Goal: Task Accomplishment & Management: Complete application form

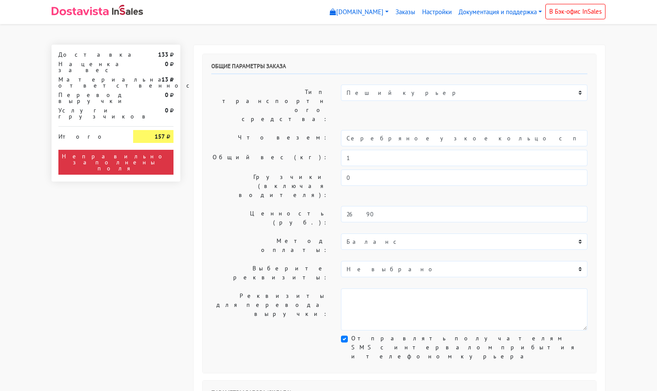
select select "11:00"
select select "21:00"
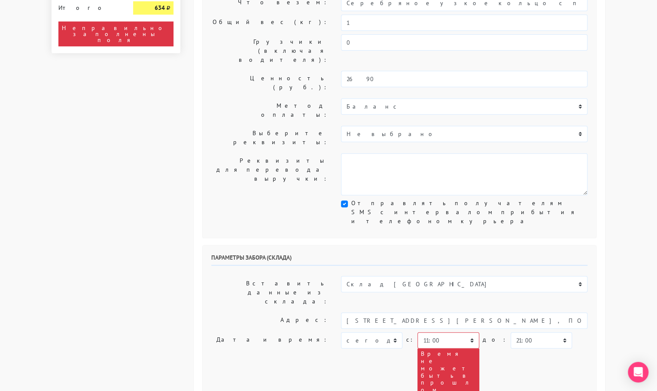
scroll to position [136, 0]
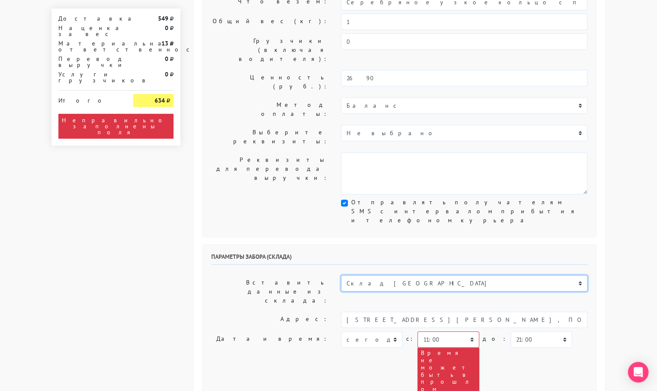
click at [356, 275] on select "Склад [GEOGRAPHIC_DATA] Склад [GEOGRAPHIC_DATA] [GEOGRAPHIC_DATA][PERSON_NAME] …" at bounding box center [464, 283] width 246 height 16
select select "1019"
click at [341, 275] on select "Склад [GEOGRAPHIC_DATA] Склад [GEOGRAPHIC_DATA] [GEOGRAPHIC_DATA][PERSON_NAME] …" at bounding box center [464, 283] width 246 height 16
type input "[STREET_ADDRESS][PERSON_NAME]"
type input "89251806702"
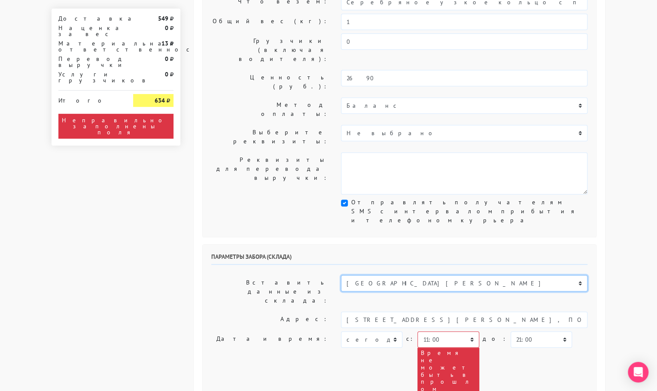
type textarea "Магазин серебряных украшений SBLESKOM (вход со стороны [GEOGRAPHIC_DATA])"
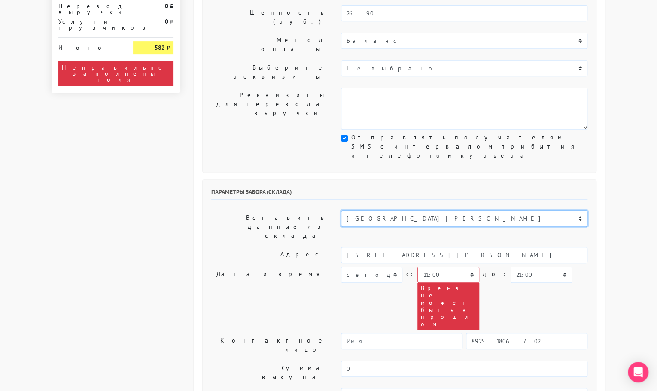
scroll to position [206, 0]
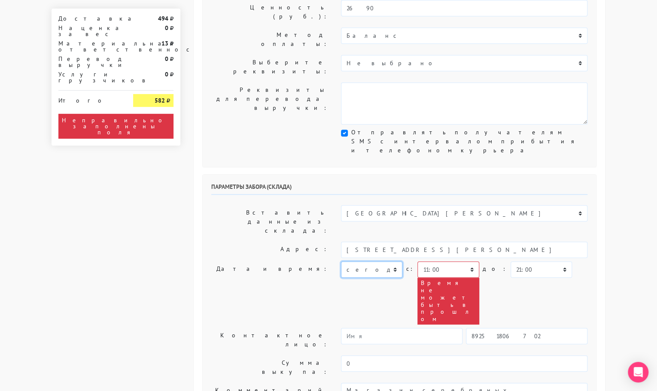
click at [365, 261] on select "[DATE] [DATE] [DATE] [DATE] [DATE] [DATE] [DATE] [DATE] [DATE]" at bounding box center [371, 269] width 61 height 16
select select "[DATE]"
click at [341, 261] on select "[DATE] [DATE] [DATE] [DATE] [DATE] [DATE] [DATE] [DATE] [DATE]" at bounding box center [371, 269] width 61 height 16
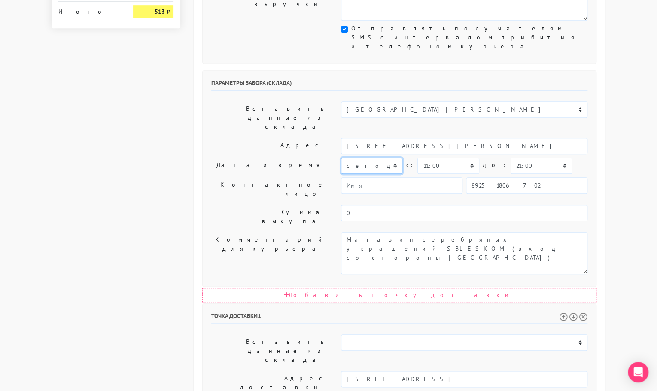
scroll to position [311, 0]
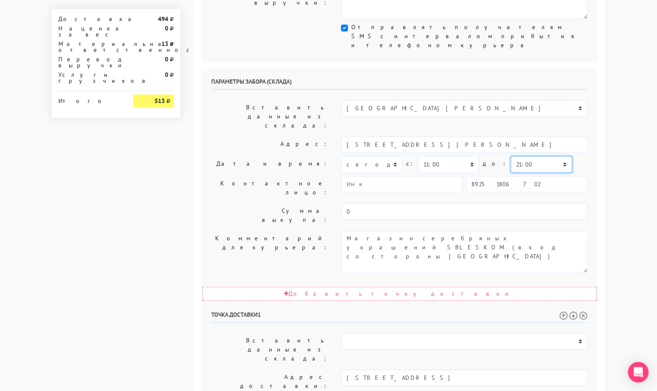
click at [510, 156] on select "00:00 00:30 01:00 01:30 02:00 02:30 03:00 03:30 04:00 04:30 05:00 05:30 06:00 0…" at bounding box center [540, 164] width 61 height 16
select select "11:30"
click at [510, 156] on select "00:00 00:30 01:00 01:30 02:00 02:30 03:00 03:30 04:00 04:30 05:00 05:30 06:00 0…" at bounding box center [540, 164] width 61 height 16
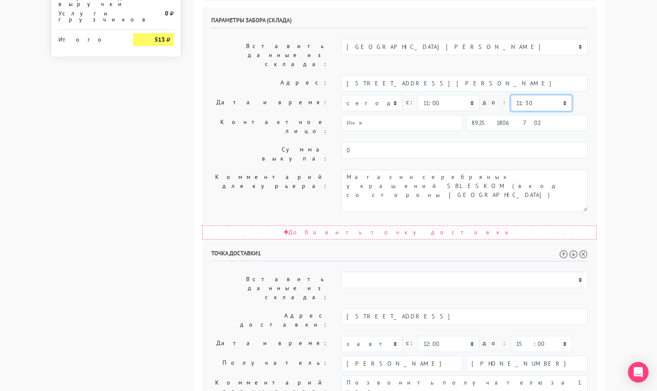
scroll to position [380, 0]
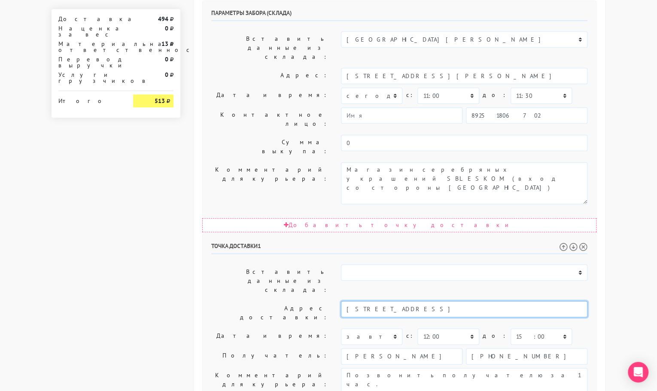
drag, startPoint x: 476, startPoint y: 175, endPoint x: 421, endPoint y: 176, distance: 55.4
click at [421, 301] on input "Москва, Лобачевского 92к2, подъезд один, кв 65" at bounding box center [464, 309] width 246 height 16
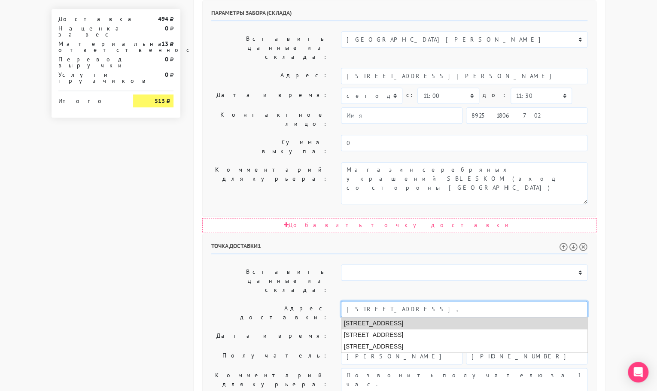
click at [425, 318] on li "Москва, улица Лобачевского, 92 к2" at bounding box center [464, 324] width 246 height 12
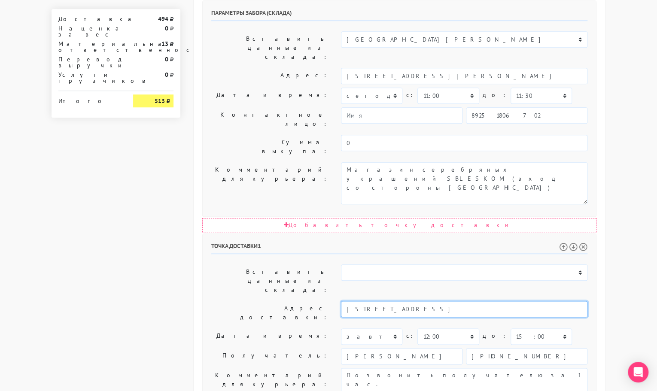
type input "Москва, улица Лобачевского, 92 к2"
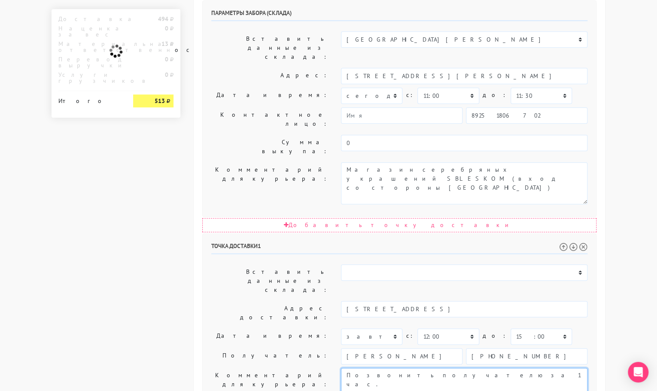
click at [453, 368] on textarea "Позвонить получателю за 1 час." at bounding box center [464, 389] width 246 height 42
paste textarea "подъезд один, кв 65"
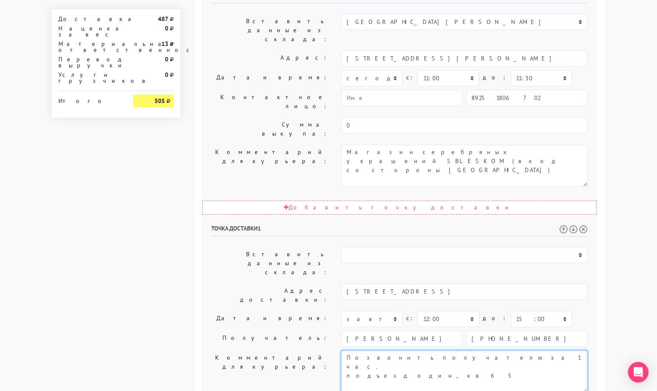
type textarea "Позвонить получателю за 1 час. подъезд один, кв 65"
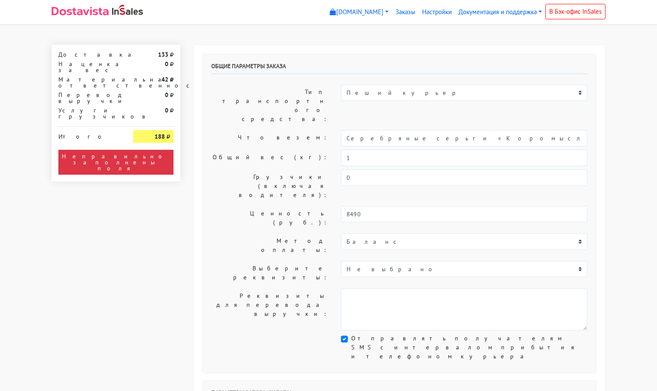
select select "11:00"
select select "21:00"
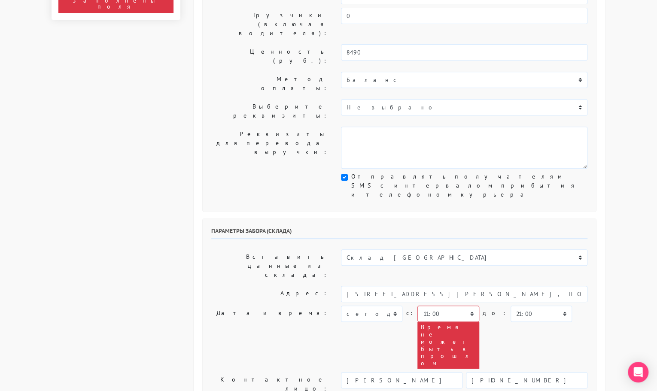
scroll to position [169, 0]
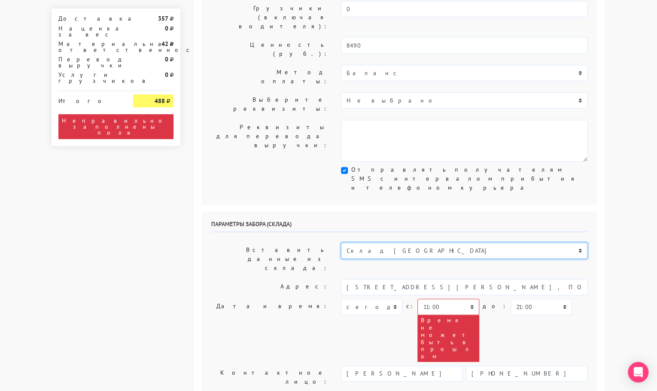
click at [370, 243] on select "Склад [GEOGRAPHIC_DATA] Склад [GEOGRAPHIC_DATA] [GEOGRAPHIC_DATA][PERSON_NAME] …" at bounding box center [464, 251] width 246 height 16
select select "1019"
click at [341, 243] on select "Склад [GEOGRAPHIC_DATA] Склад [GEOGRAPHIC_DATA] [GEOGRAPHIC_DATA][PERSON_NAME] …" at bounding box center [464, 251] width 246 height 16
type input "[STREET_ADDRESS][PERSON_NAME]"
type input "89251806702"
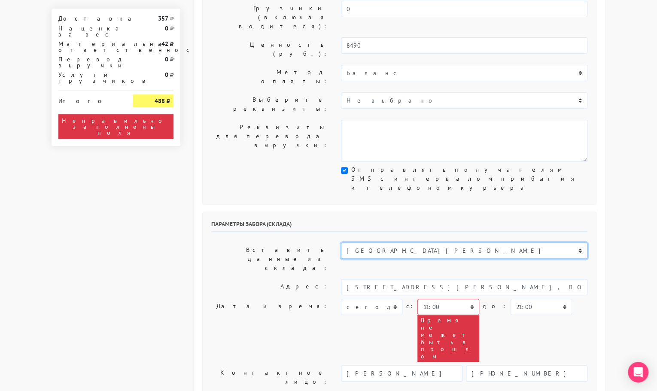
type textarea "Магазин серебряных украшений SBLESKOM (вход со стороны [GEOGRAPHIC_DATA])"
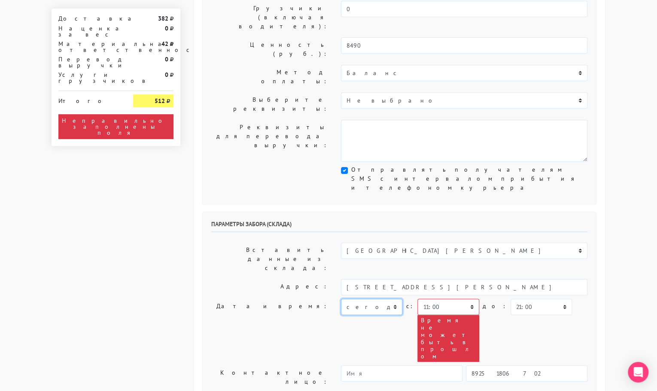
click at [378, 299] on select "[DATE] [DATE] [DATE] [DATE] [DATE] [DATE] [DATE] [DATE] [DATE]" at bounding box center [371, 307] width 61 height 16
select select "[DATE]"
click at [341, 299] on select "[DATE] [DATE] [DATE] [DATE] [DATE] [DATE] [DATE] [DATE] [DATE]" at bounding box center [371, 307] width 61 height 16
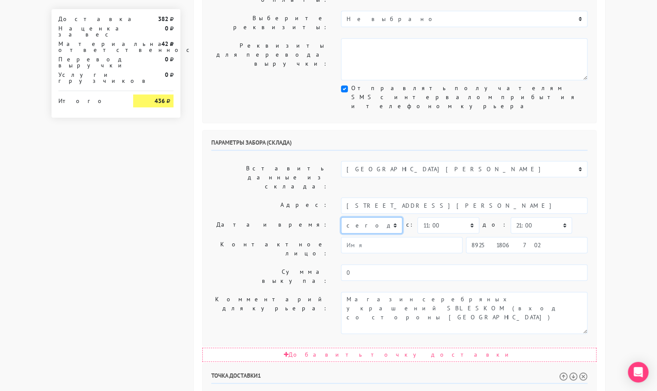
scroll to position [250, 0]
click at [457, 218] on select "00:00 00:30 01:00 01:30 02:00 02:30 03:00 03:30 04:00 04:30 05:00 05:30 06:00 0…" at bounding box center [447, 226] width 61 height 16
select select "17:30"
click at [417, 218] on select "00:00 00:30 01:00 01:30 02:00 02:30 03:00 03:30 04:00 04:30 05:00 05:30 06:00 0…" at bounding box center [447, 226] width 61 height 16
click at [525, 218] on select "00:00 00:30 01:00 01:30 02:00 02:30 03:00 03:30 04:00 04:30 05:00 05:30 06:00 0…" at bounding box center [540, 226] width 61 height 16
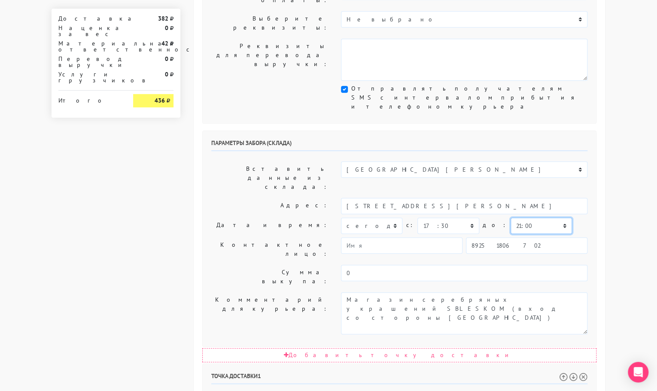
select select "18:00"
click at [510, 218] on select "00:00 00:30 01:00 01:30 02:00 02:30 03:00 03:30 04:00 04:30 05:00 05:30 06:00 0…" at bounding box center [540, 226] width 61 height 16
drag, startPoint x: 513, startPoint y: 302, endPoint x: 443, endPoint y: 308, distance: 69.8
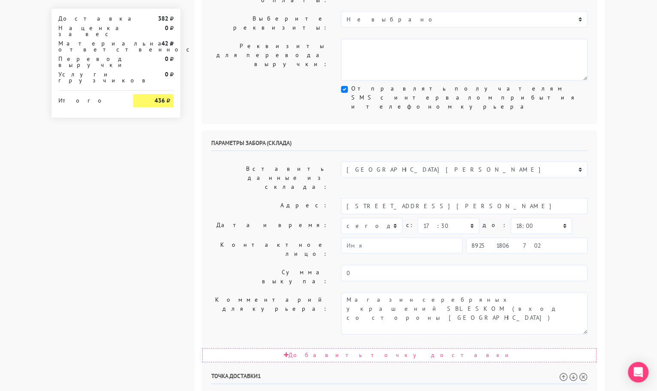
type input "Москва, Хорошёвское шоссе, 25а к3"
paste textarea "подъезд 5 этаж 8 кВ 405"
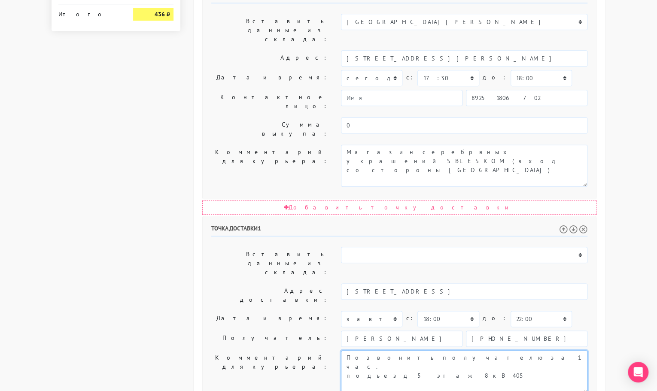
scroll to position [397, 0]
type textarea "Позвонить получателю за 1 час. подъезд 5 этаж 8 кВ 405"
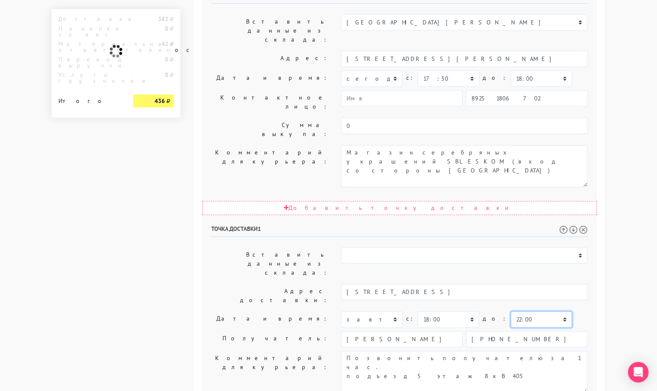
click at [531, 311] on select "00:00 00:30 01:00 01:30 02:00 02:30 03:00 03:30 04:00 04:30 05:00 05:30 06:00 0…" at bounding box center [540, 319] width 61 height 16
select select "21:00"
click at [510, 311] on select "00:00 00:30 01:00 01:30 02:00 02:30 03:00 03:30 04:00 04:30 05:00 05:30 06:00 0…" at bounding box center [540, 319] width 61 height 16
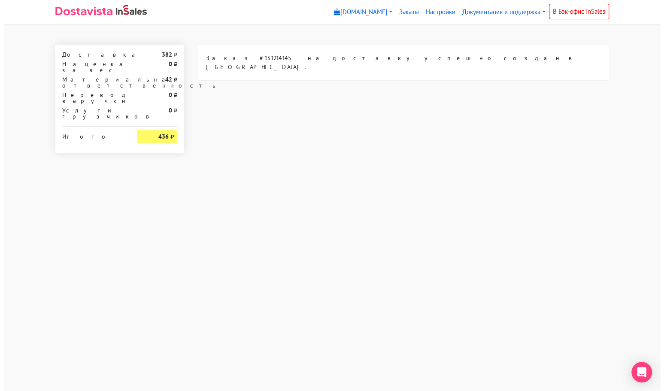
scroll to position [0, 0]
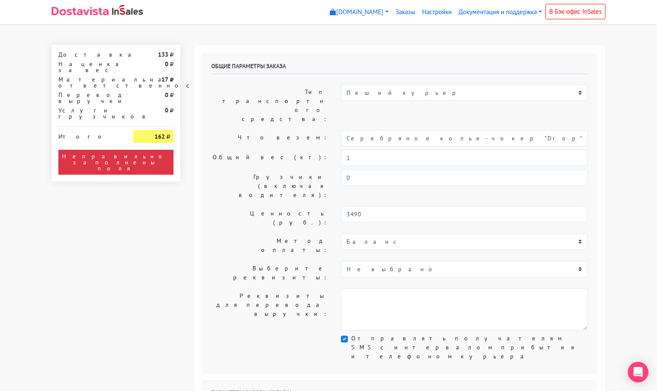
select select "11:00"
select select "21:00"
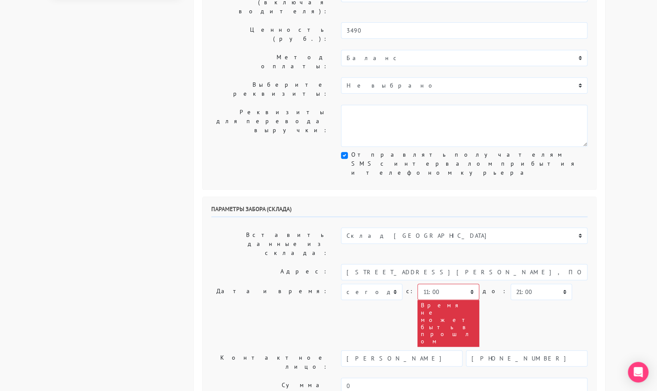
scroll to position [193, 0]
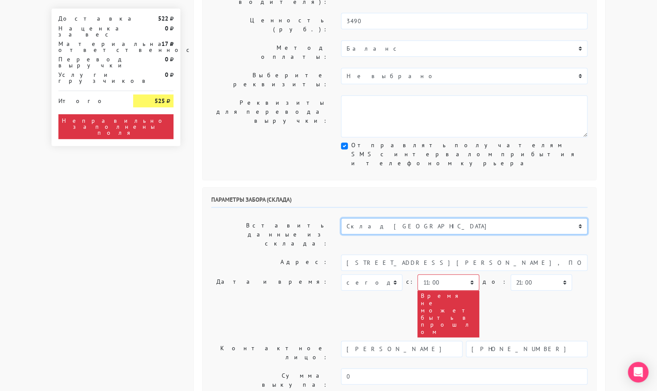
click at [365, 218] on select "Склад [GEOGRAPHIC_DATA] Склад [GEOGRAPHIC_DATA] [GEOGRAPHIC_DATA][PERSON_NAME] …" at bounding box center [464, 226] width 246 height 16
select select "1019"
click at [341, 218] on select "Склад [GEOGRAPHIC_DATA] Склад [GEOGRAPHIC_DATA] [GEOGRAPHIC_DATA][PERSON_NAME] …" at bounding box center [464, 226] width 246 height 16
type input "[STREET_ADDRESS][PERSON_NAME]"
type input "89251806702"
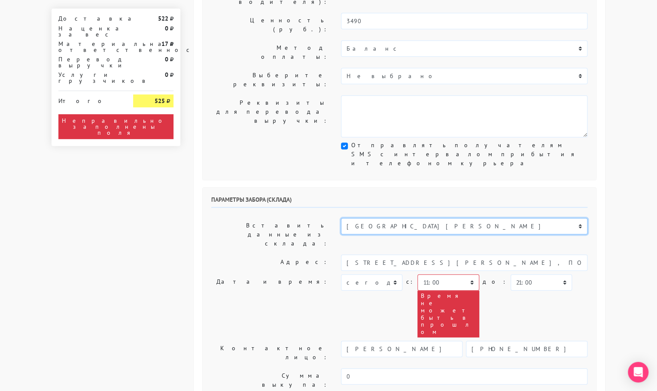
type textarea "Магазин серебряных украшений SBLESKOM (вход со стороны [GEOGRAPHIC_DATA])"
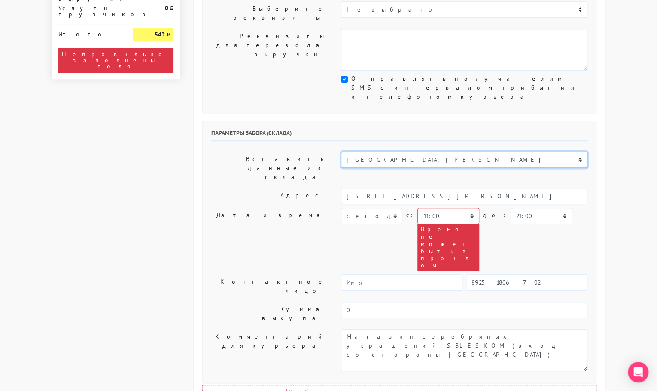
scroll to position [261, 0]
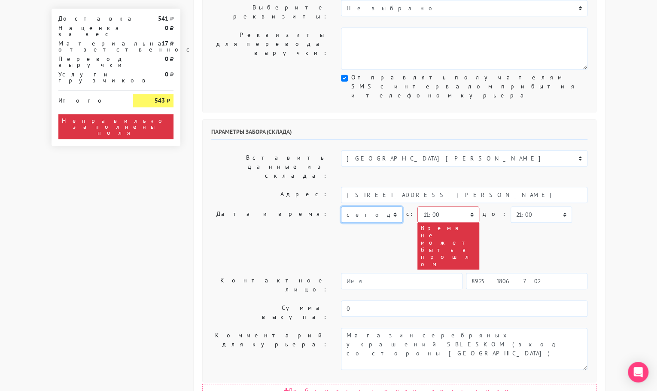
click at [369, 206] on select "[DATE] [DATE] [DATE] [DATE] [DATE] [DATE] [DATE] [DATE] [DATE]" at bounding box center [371, 214] width 61 height 16
select select "[DATE]"
click at [341, 206] on select "[DATE] [DATE] [DATE] [DATE] [DATE] [DATE] [DATE] [DATE] [DATE]" at bounding box center [371, 214] width 61 height 16
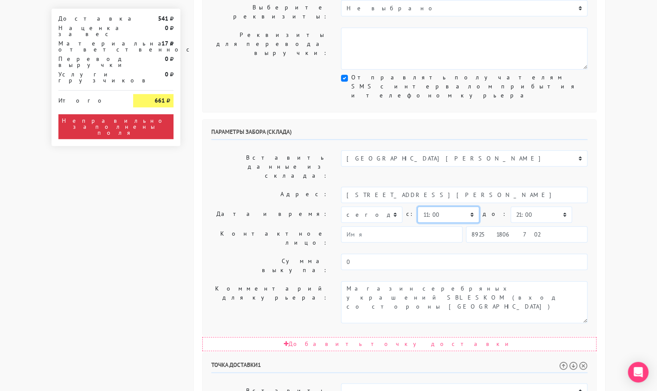
click at [446, 206] on select "00:00 00:30 01:00 01:30 02:00 02:30 03:00 03:30 04:00 04:30 05:00 05:30 06:00 0…" at bounding box center [447, 214] width 61 height 16
click at [417, 206] on select "00:00 00:30 01:00 01:30 02:00 02:30 03:00 03:30 04:00 04:30 05:00 05:30 06:00 0…" at bounding box center [447, 214] width 61 height 16
click at [433, 206] on select "00:00 00:30 01:00 01:30 02:00 02:30 03:00 03:30 04:00 04:30 05:00 05:30 06:00 0…" at bounding box center [447, 214] width 61 height 16
select select "17:30"
click at [417, 206] on select "00:00 00:30 01:00 01:30 02:00 02:30 03:00 03:30 04:00 04:30 05:00 05:30 06:00 0…" at bounding box center [447, 214] width 61 height 16
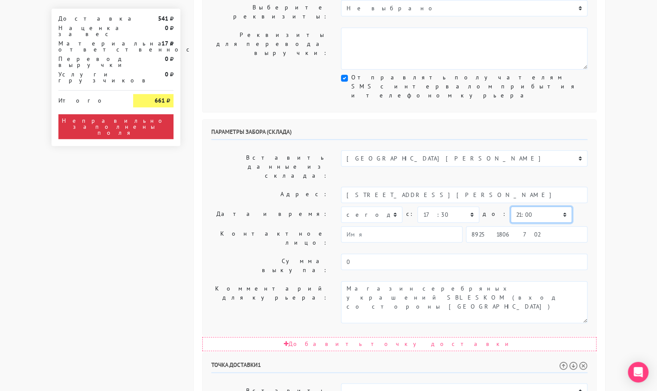
click at [515, 206] on select "00:00 00:30 01:00 01:30 02:00 02:30 03:00 03:30 04:00 04:30 05:00 05:30 06:00 0…" at bounding box center [540, 214] width 61 height 16
select select "18:00"
click at [510, 206] on select "00:00 00:30 01:00 01:30 02:00 02:30 03:00 03:30 04:00 04:30 05:00 05:30 06:00 0…" at bounding box center [540, 214] width 61 height 16
select select "[DATE]"
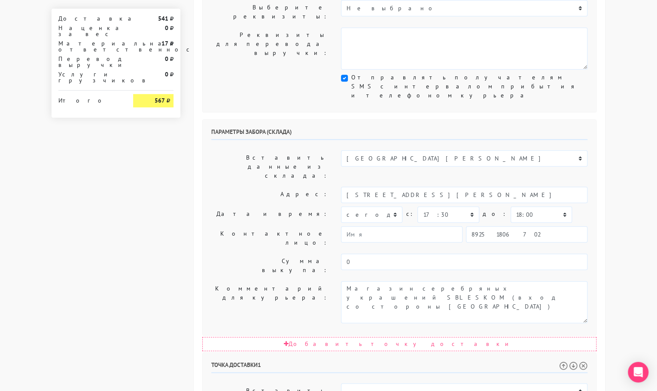
drag, startPoint x: 470, startPoint y: 293, endPoint x: 425, endPoint y: 305, distance: 46.8
type input "[STREET_ADDRESS]"
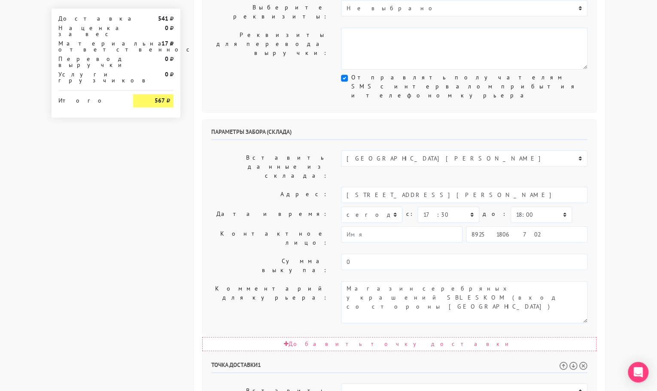
paste textarea "кв 442 (13 этаж)"
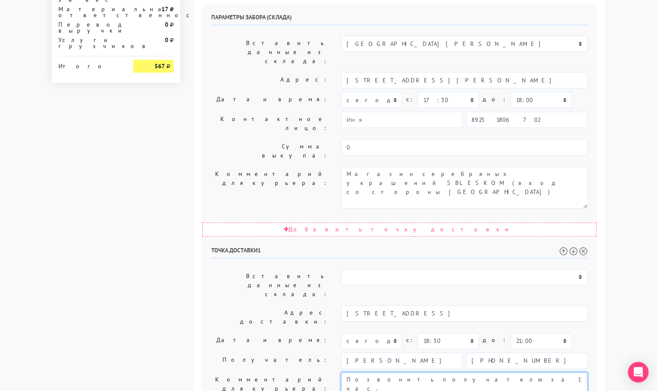
scroll to position [397, 0]
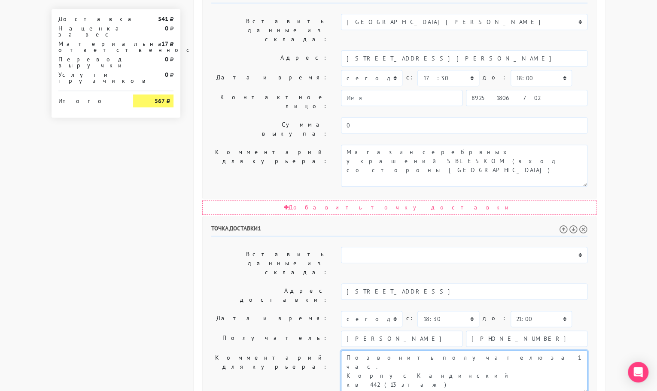
type textarea "Позвонить получателю за 1 час. Корпус Кандинский кв 442 (13 этаж)"
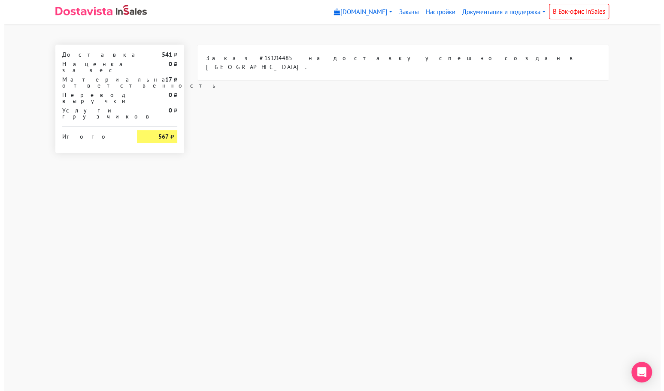
scroll to position [0, 0]
